Goal: Task Accomplishment & Management: Manage account settings

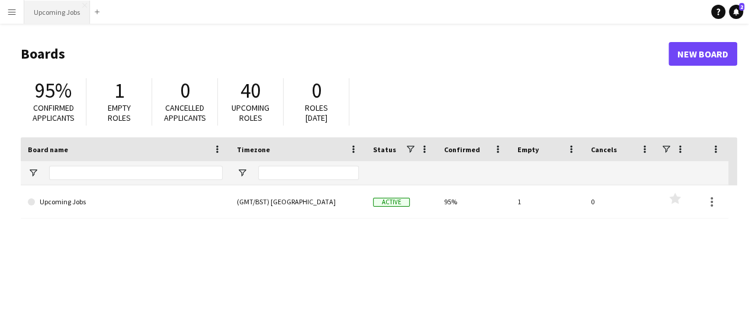
click at [47, 17] on button "Upcoming Jobs Close" at bounding box center [57, 12] width 66 height 23
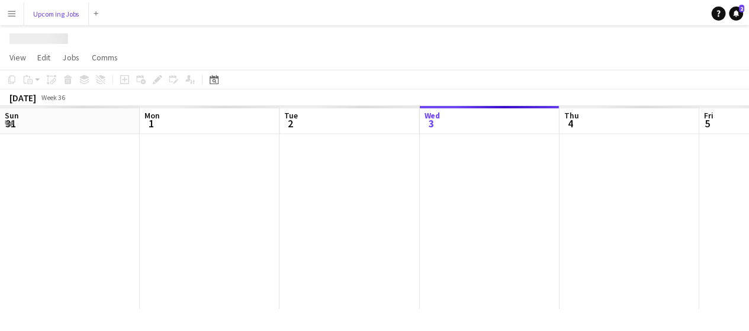
scroll to position [0, 283]
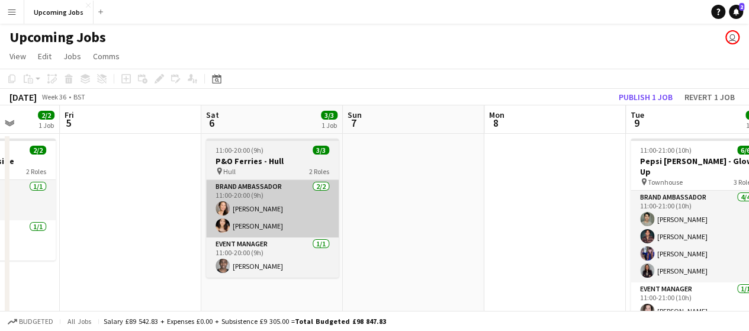
drag, startPoint x: 530, startPoint y: 209, endPoint x: 302, endPoint y: 233, distance: 228.7
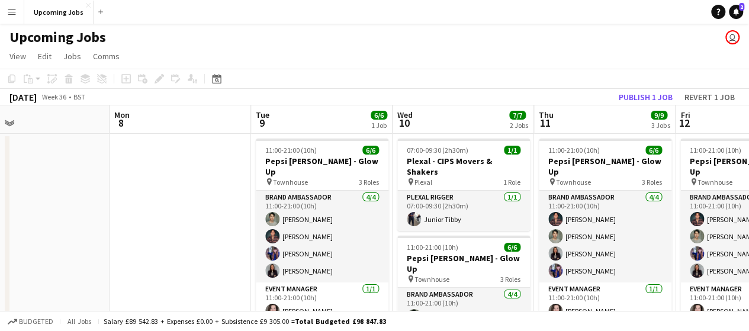
drag, startPoint x: 477, startPoint y: 221, endPoint x: 130, endPoint y: 203, distance: 348.2
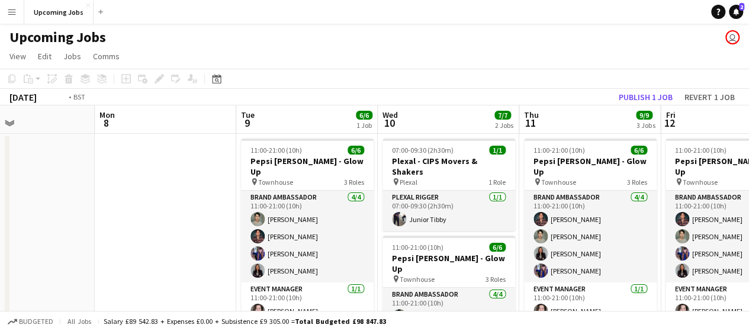
scroll to position [0, 480]
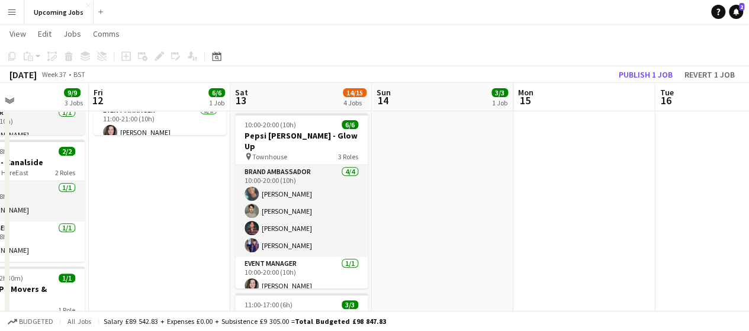
scroll to position [0, 368]
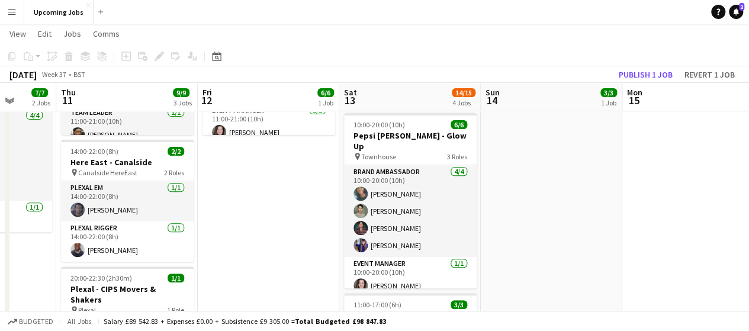
drag, startPoint x: 630, startPoint y: 208, endPoint x: 285, endPoint y: 239, distance: 346.7
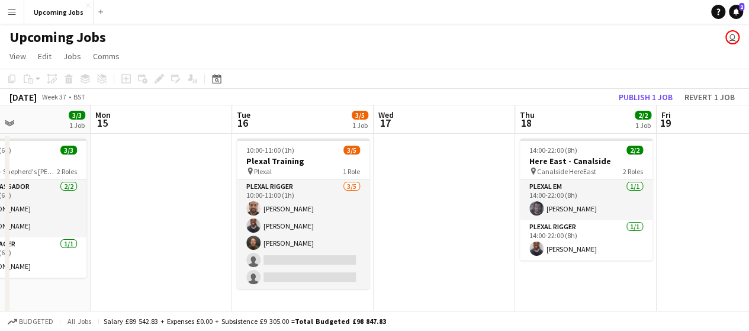
scroll to position [0, 336]
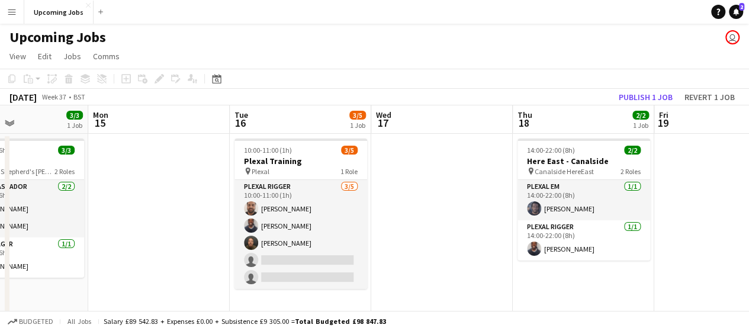
drag, startPoint x: 703, startPoint y: 207, endPoint x: 467, endPoint y: 223, distance: 236.4
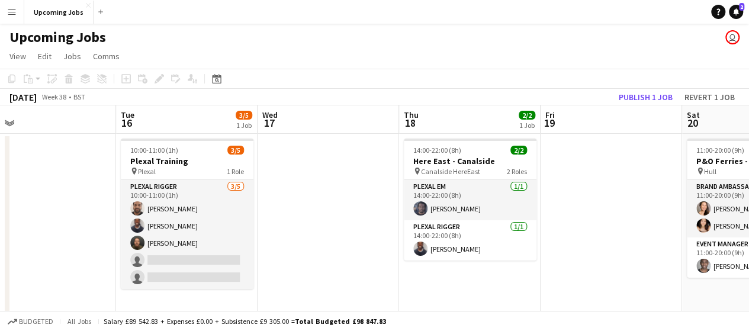
scroll to position [0, 284]
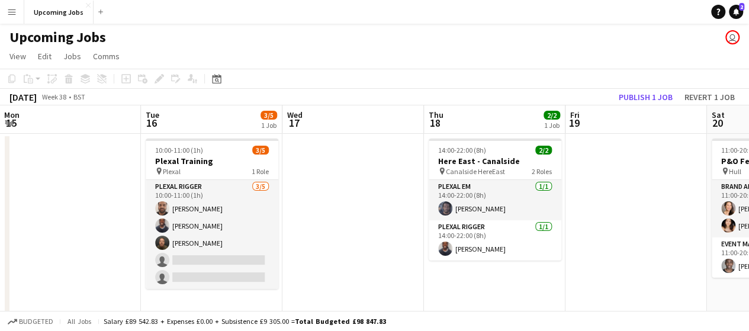
drag, startPoint x: 672, startPoint y: 227, endPoint x: 637, endPoint y: 211, distance: 37.7
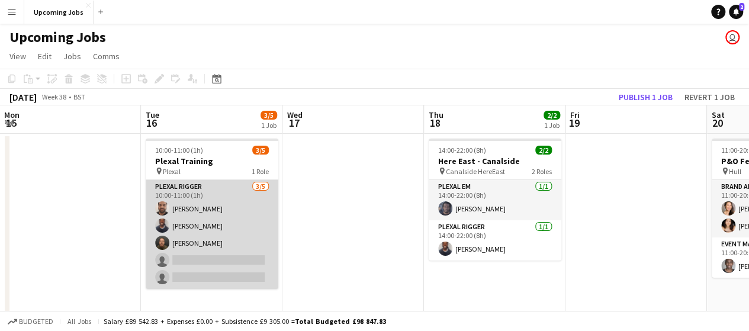
click at [164, 202] on app-user-avatar at bounding box center [162, 208] width 14 height 14
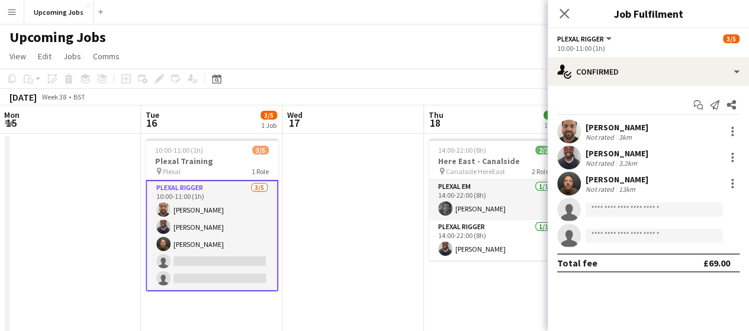
click at [568, 126] on app-user-avatar at bounding box center [569, 132] width 24 height 24
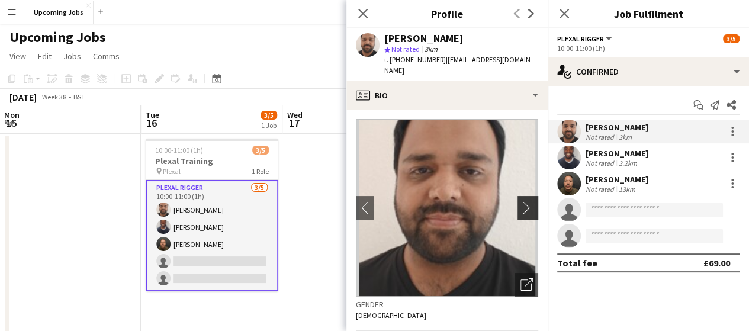
click at [521, 201] on app-icon "chevron-right" at bounding box center [530, 207] width 18 height 12
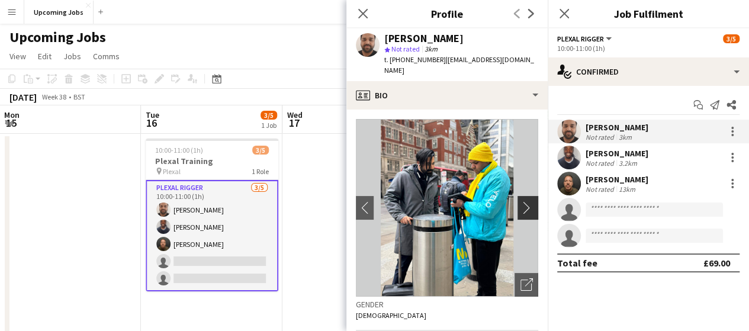
click at [523, 201] on app-icon "chevron-right" at bounding box center [530, 207] width 18 height 12
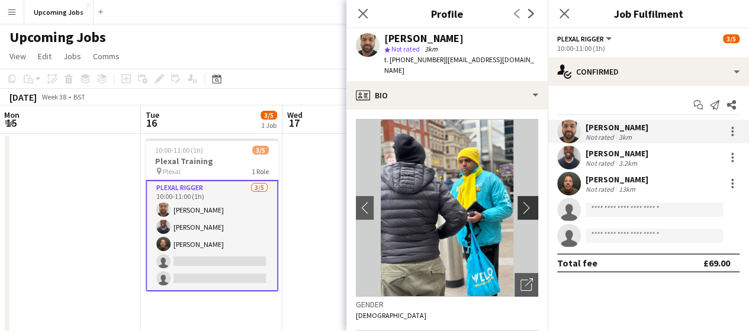
click at [521, 201] on app-icon "chevron-right" at bounding box center [530, 207] width 18 height 12
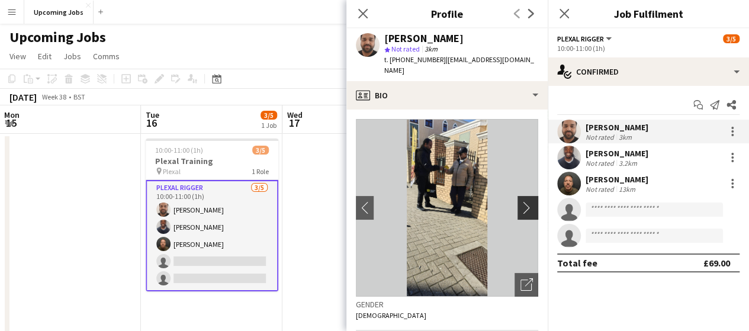
click at [521, 201] on app-icon "chevron-right" at bounding box center [530, 207] width 18 height 12
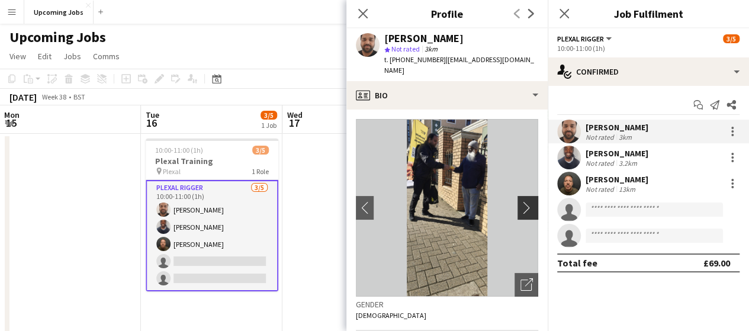
click at [521, 201] on app-icon "chevron-right" at bounding box center [530, 207] width 18 height 12
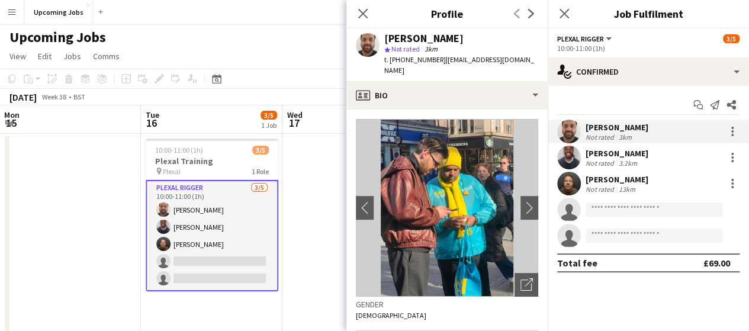
click at [572, 156] on app-user-avatar at bounding box center [569, 158] width 24 height 24
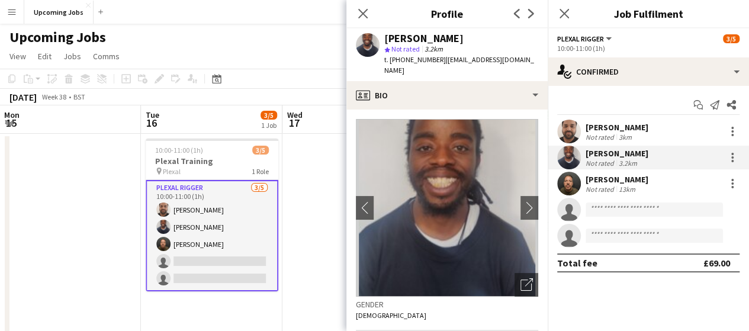
click at [570, 188] on app-user-avatar at bounding box center [569, 184] width 24 height 24
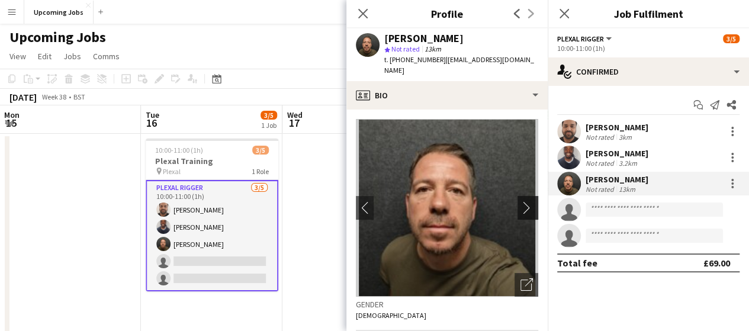
click at [527, 204] on button "chevron-right" at bounding box center [530, 208] width 24 height 24
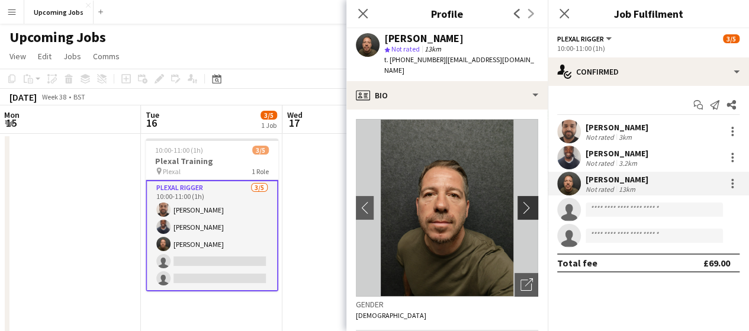
click at [521, 201] on app-icon "chevron-right" at bounding box center [530, 207] width 18 height 12
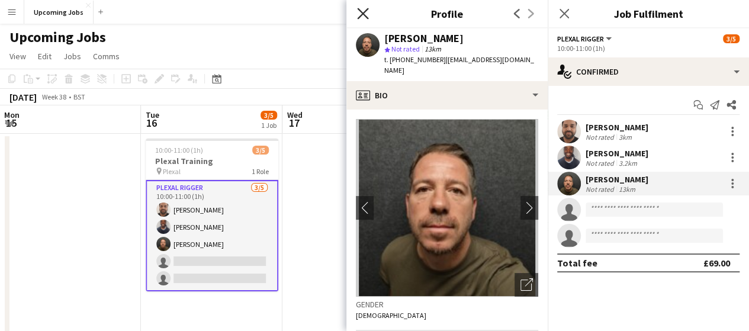
click at [367, 8] on icon "Close pop-in" at bounding box center [362, 13] width 11 height 11
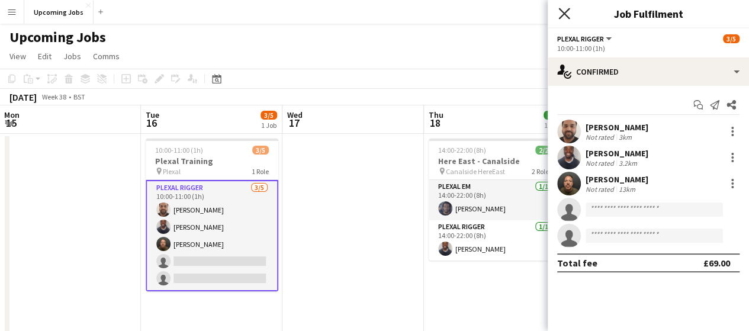
click at [564, 10] on icon "Close pop-in" at bounding box center [564, 13] width 11 height 11
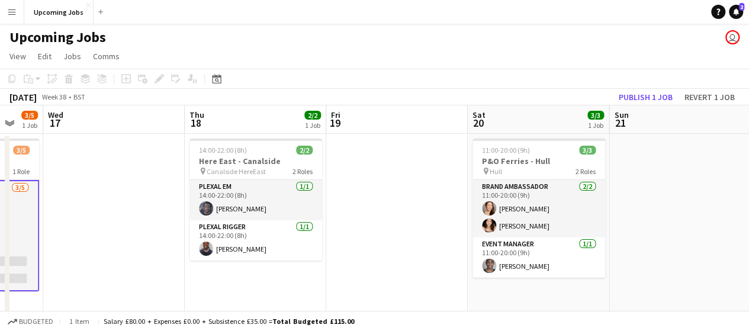
drag, startPoint x: 408, startPoint y: 198, endPoint x: 368, endPoint y: 200, distance: 39.2
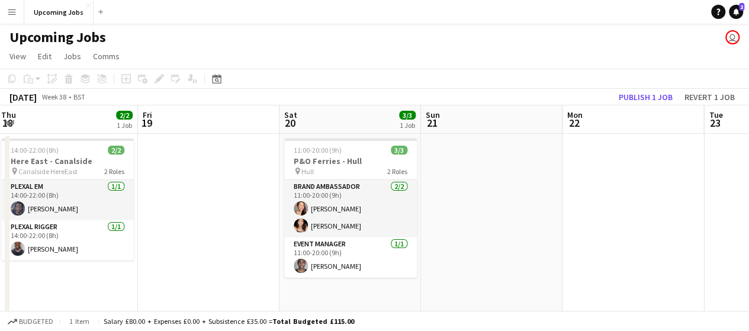
drag, startPoint x: 637, startPoint y: 181, endPoint x: 453, endPoint y: 184, distance: 184.3
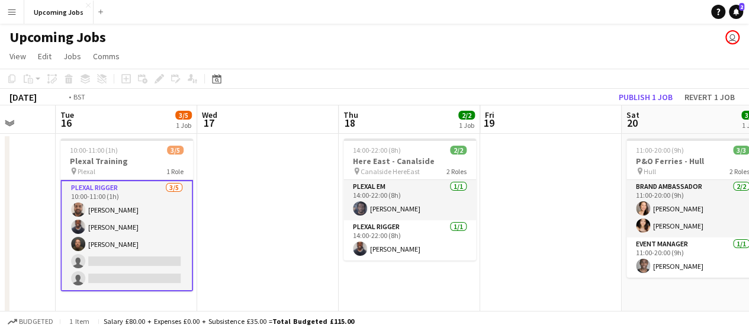
drag, startPoint x: 192, startPoint y: 223, endPoint x: 674, endPoint y: 152, distance: 487.4
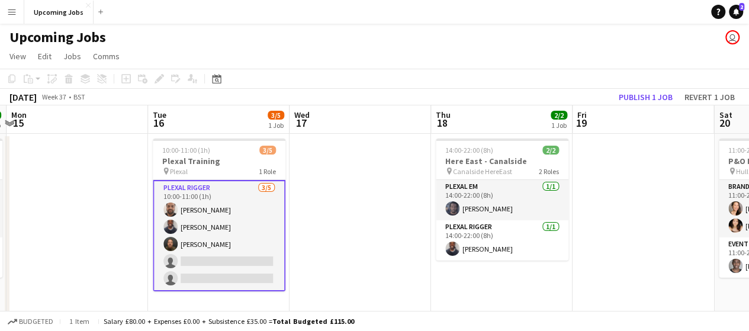
scroll to position [0, 417]
drag, startPoint x: 677, startPoint y: 267, endPoint x: 651, endPoint y: 268, distance: 25.5
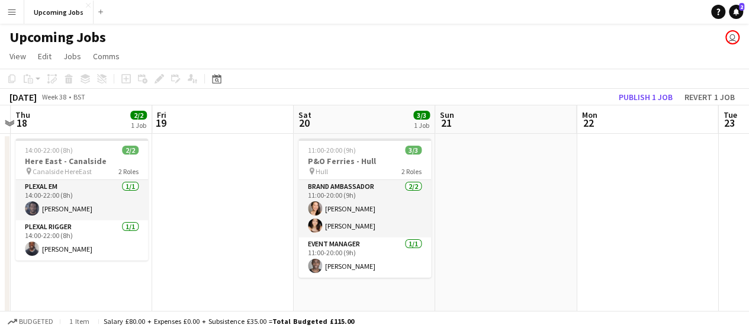
scroll to position [0, 300]
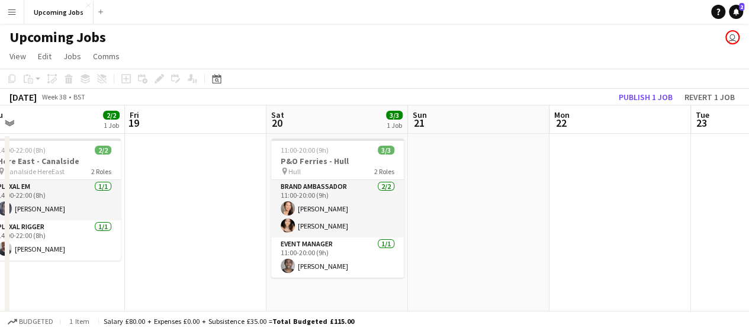
drag, startPoint x: 665, startPoint y: 237, endPoint x: 217, endPoint y: 259, distance: 449.0
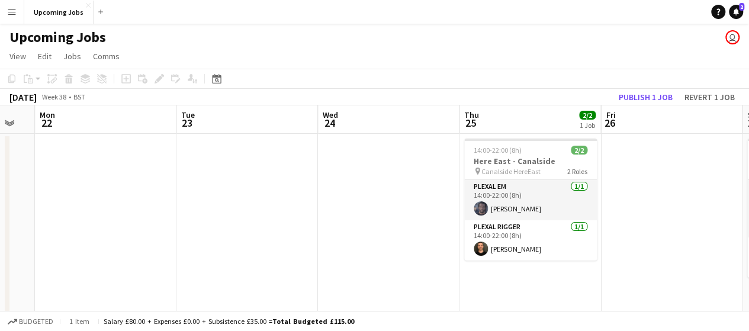
scroll to position [0, 543]
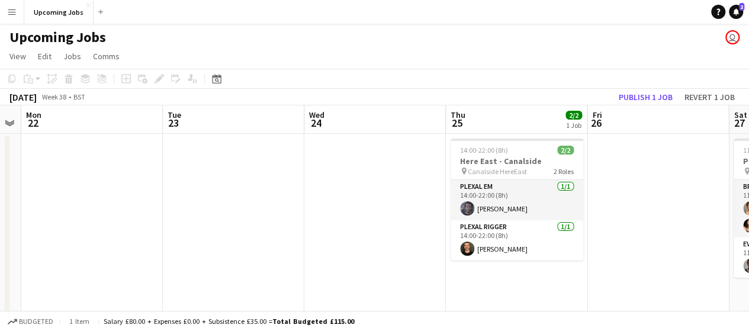
drag, startPoint x: 586, startPoint y: 238, endPoint x: 94, endPoint y: 235, distance: 492.3
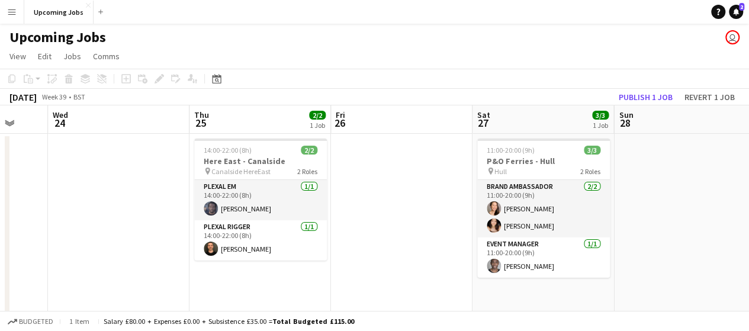
scroll to position [0, 569]
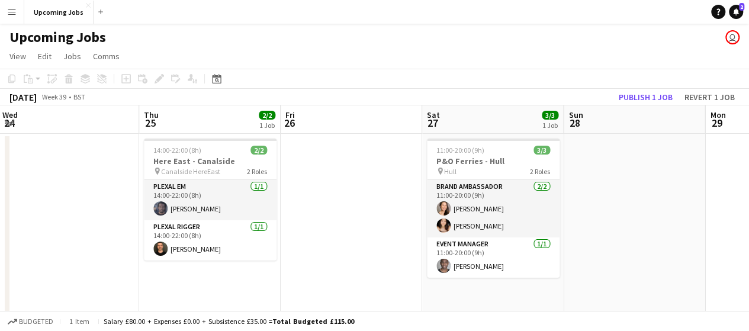
drag, startPoint x: 588, startPoint y: 238, endPoint x: 331, endPoint y: 236, distance: 257.1
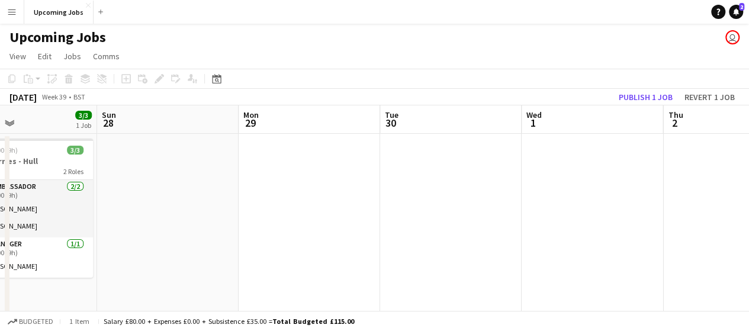
drag, startPoint x: 642, startPoint y: 200, endPoint x: 355, endPoint y: 182, distance: 287.3
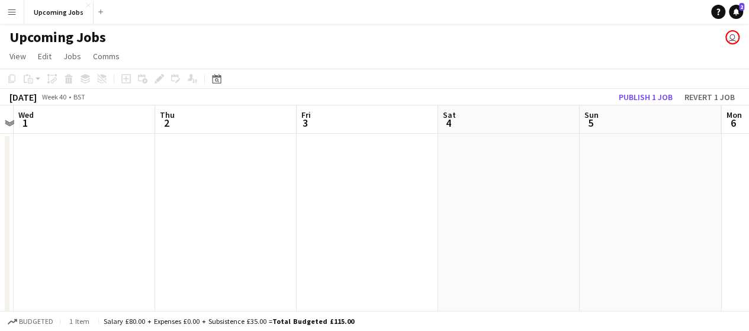
drag, startPoint x: 646, startPoint y: 195, endPoint x: 165, endPoint y: 201, distance: 480.5
drag, startPoint x: 414, startPoint y: 206, endPoint x: 118, endPoint y: 193, distance: 295.3
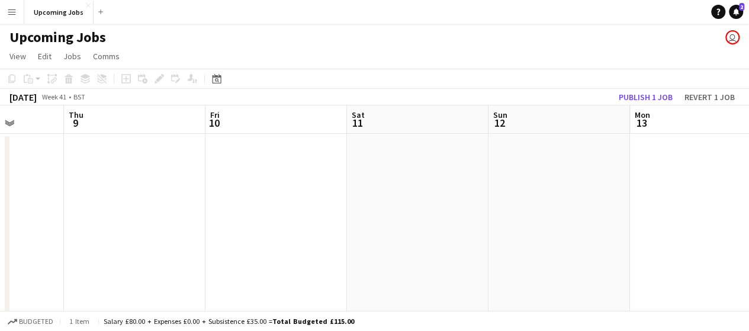
drag, startPoint x: 610, startPoint y: 207, endPoint x: 44, endPoint y: 191, distance: 566.0
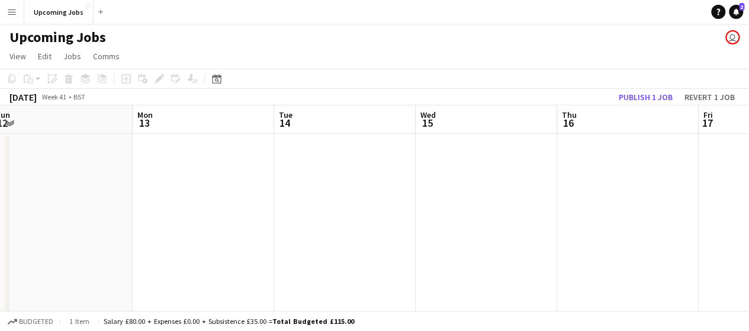
drag, startPoint x: 116, startPoint y: 188, endPoint x: 680, endPoint y: 163, distance: 564.5
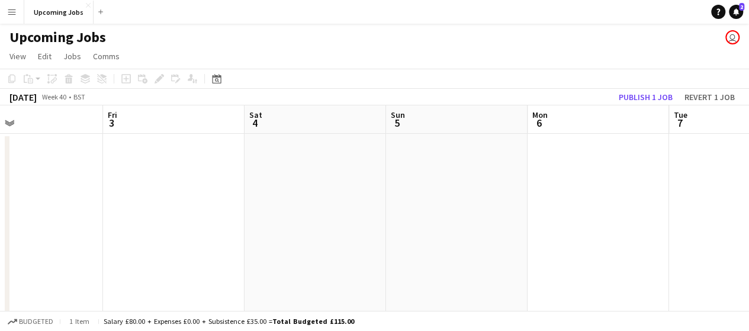
drag, startPoint x: 221, startPoint y: 188, endPoint x: 685, endPoint y: 170, distance: 464.2
drag, startPoint x: 232, startPoint y: 195, endPoint x: 673, endPoint y: 202, distance: 441.4
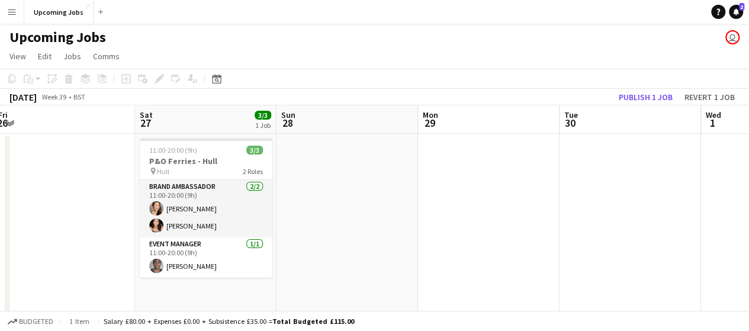
drag, startPoint x: 213, startPoint y: 226, endPoint x: 610, endPoint y: 210, distance: 397.2
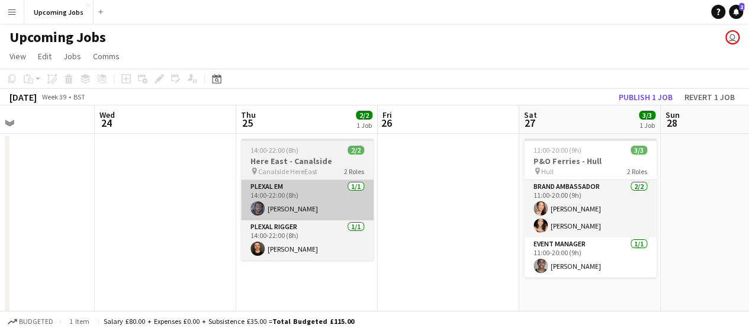
drag, startPoint x: 25, startPoint y: 221, endPoint x: 499, endPoint y: 195, distance: 474.6
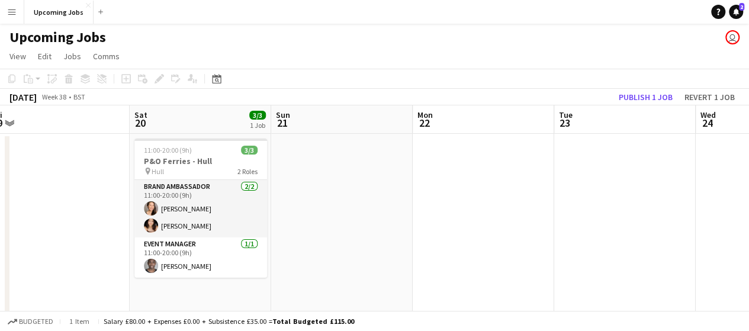
drag, startPoint x: 86, startPoint y: 196, endPoint x: 361, endPoint y: 192, distance: 275.5
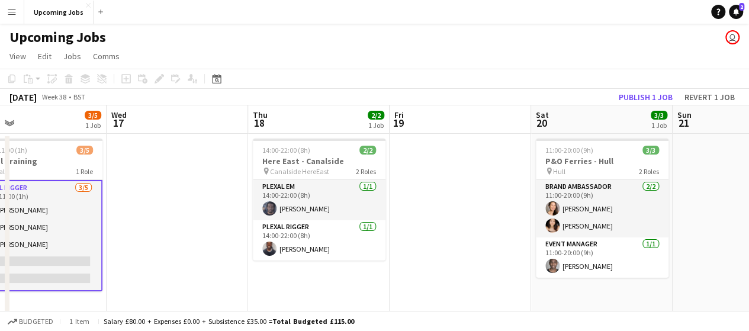
drag, startPoint x: 300, startPoint y: 190, endPoint x: 243, endPoint y: 195, distance: 57.1
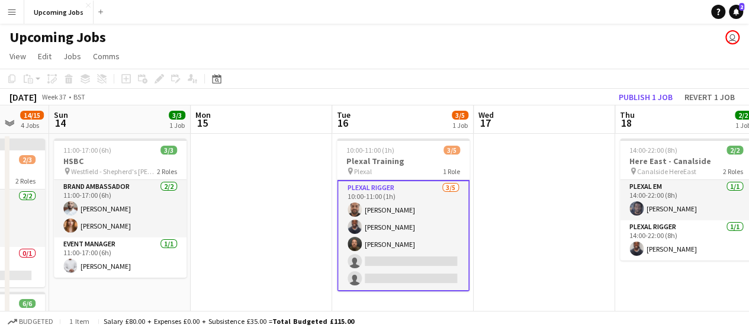
drag, startPoint x: 445, startPoint y: 191, endPoint x: 578, endPoint y: 214, distance: 134.6
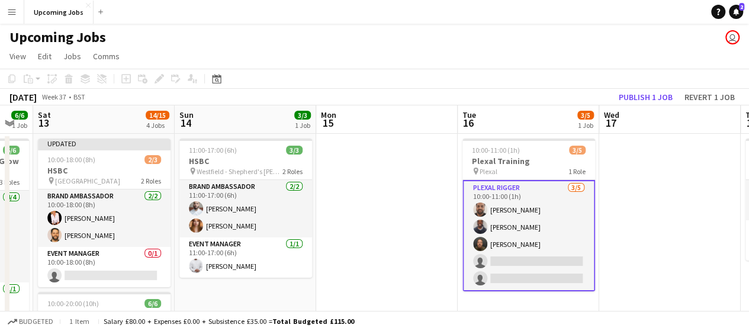
scroll to position [0, 370]
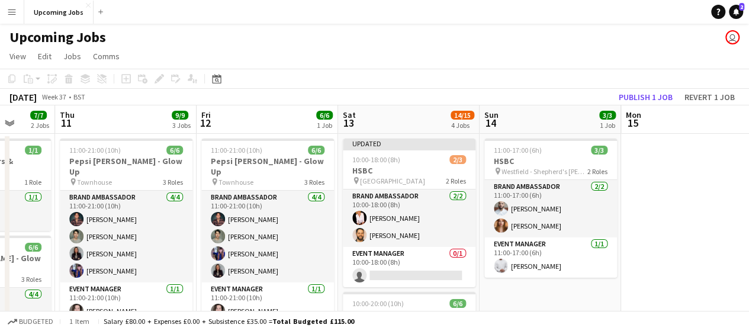
drag, startPoint x: 282, startPoint y: 207, endPoint x: 709, endPoint y: 207, distance: 426.5
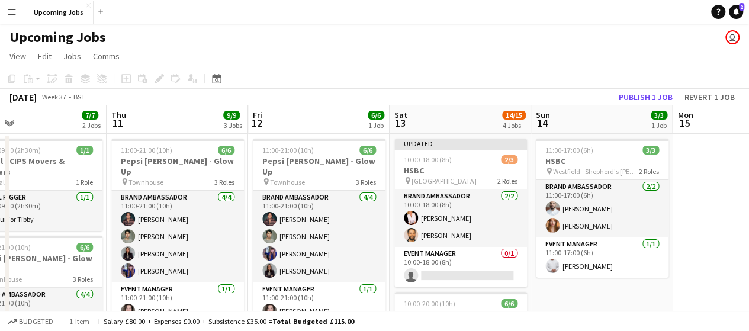
scroll to position [0, 462]
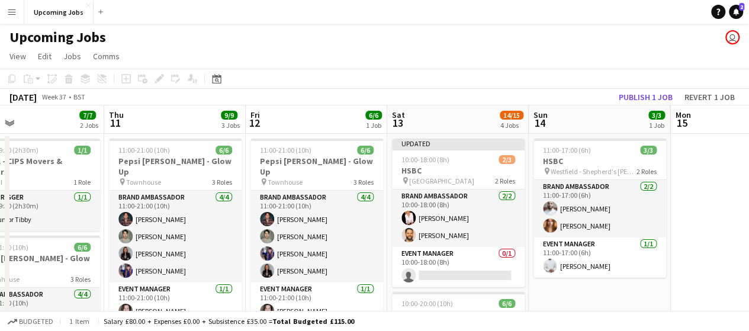
drag, startPoint x: 262, startPoint y: 206, endPoint x: 303, endPoint y: 204, distance: 41.5
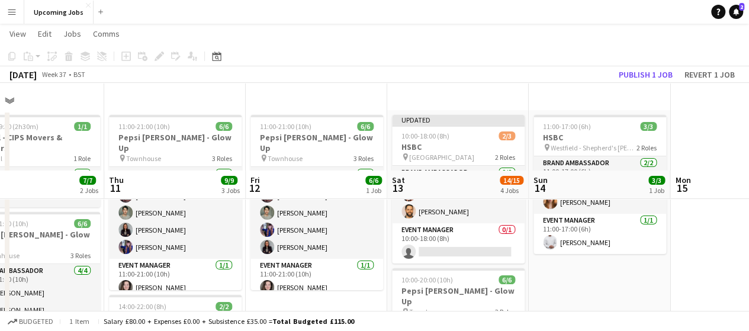
scroll to position [0, 0]
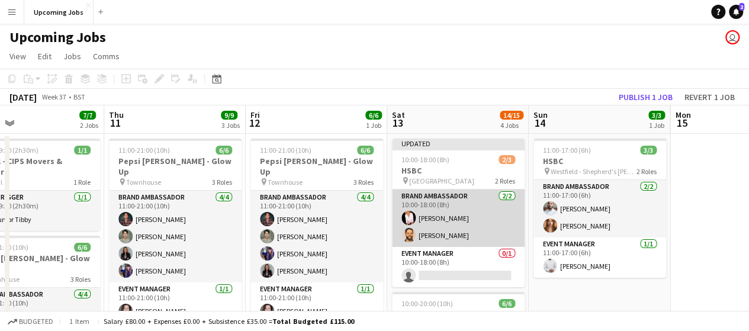
click at [408, 214] on app-user-avatar at bounding box center [409, 218] width 14 height 14
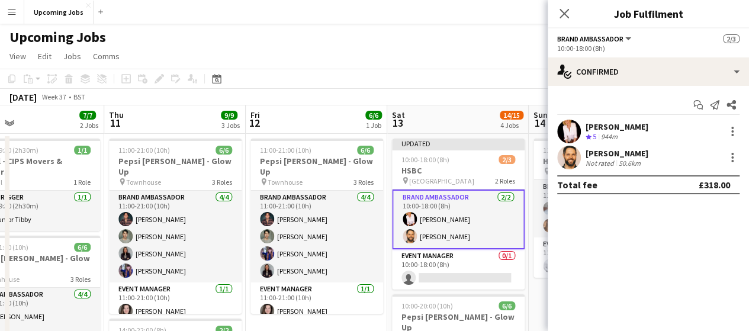
click at [569, 126] on app-user-avatar at bounding box center [569, 132] width 24 height 24
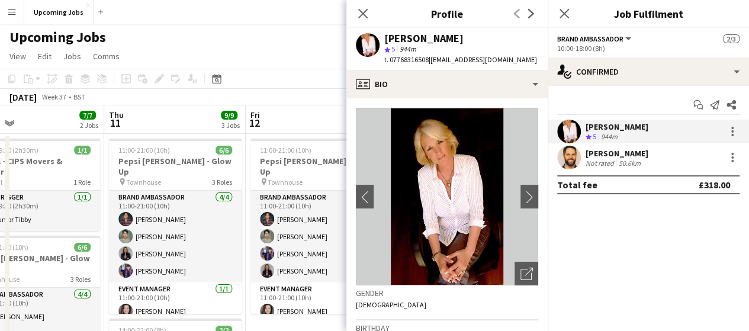
click at [500, 189] on app-crew-profile-bio "chevron-left chevron-right Open photos pop-in Gender [DEMOGRAPHIC_DATA] Birthda…" at bounding box center [447, 214] width 201 height 233
drag, startPoint x: 358, startPoint y: 10, endPoint x: 390, endPoint y: 17, distance: 32.8
click at [359, 10] on icon at bounding box center [362, 13] width 9 height 9
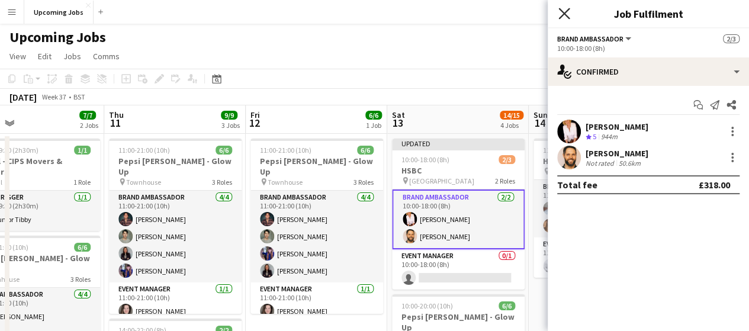
click at [562, 14] on icon "Close pop-in" at bounding box center [564, 13] width 11 height 11
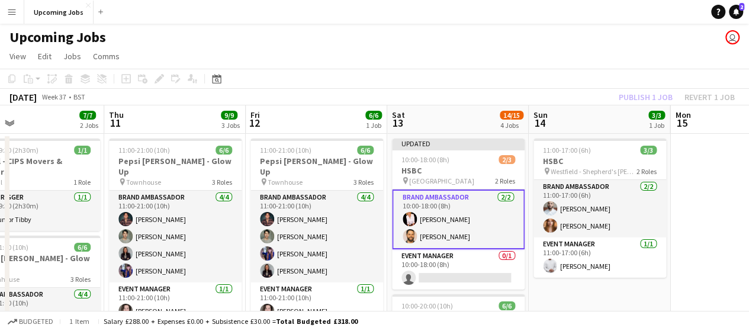
click at [479, 60] on app-page-menu "View Day view expanded Day view collapsed Month view Date picker Jump to [DATE]…" at bounding box center [374, 57] width 749 height 23
